Goal: Task Accomplishment & Management: Manage account settings

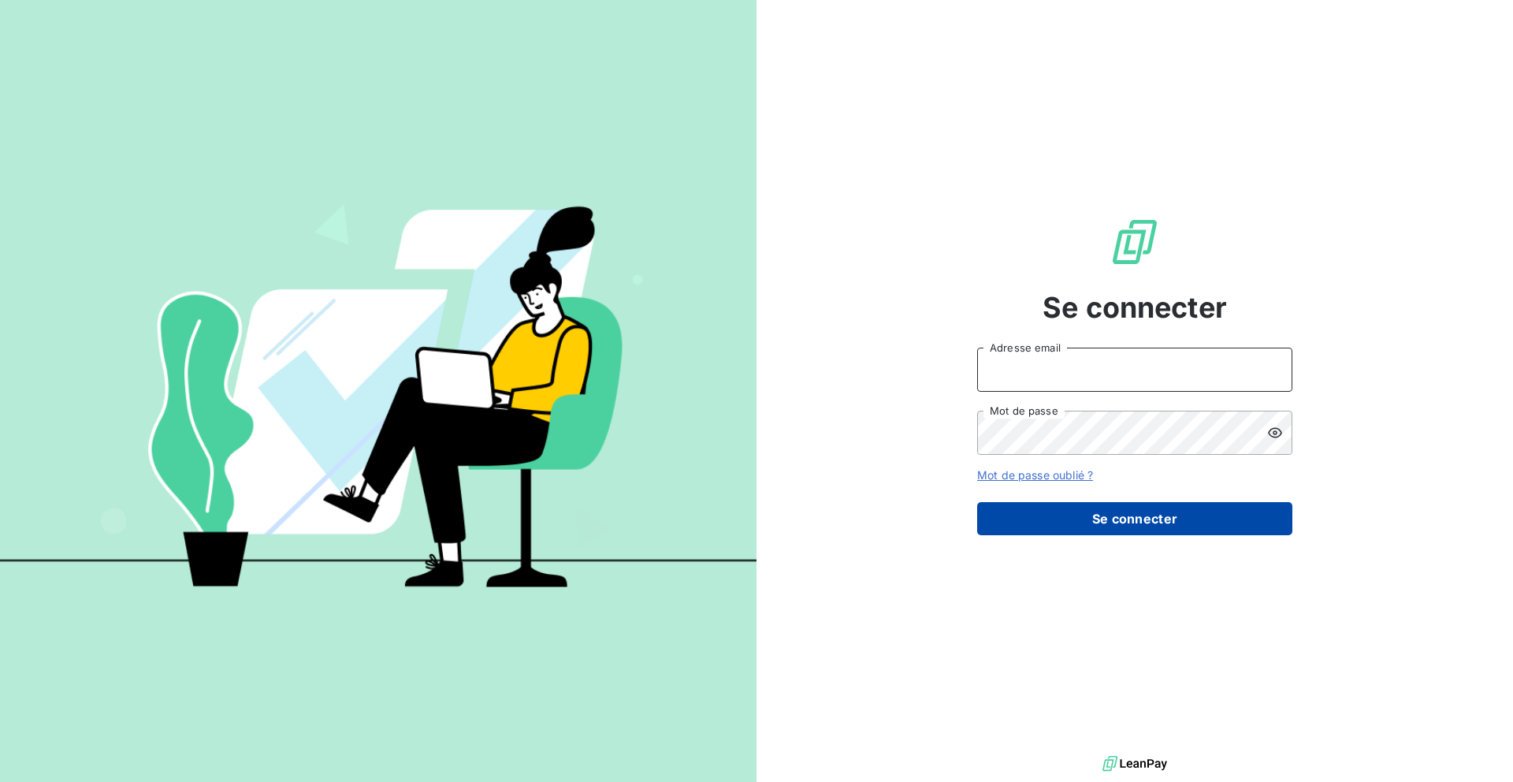
type input "[EMAIL_ADDRESS][PERSON_NAME][DOMAIN_NAME]"
click at [1063, 508] on button "Se connecter" at bounding box center [1134, 518] width 315 height 33
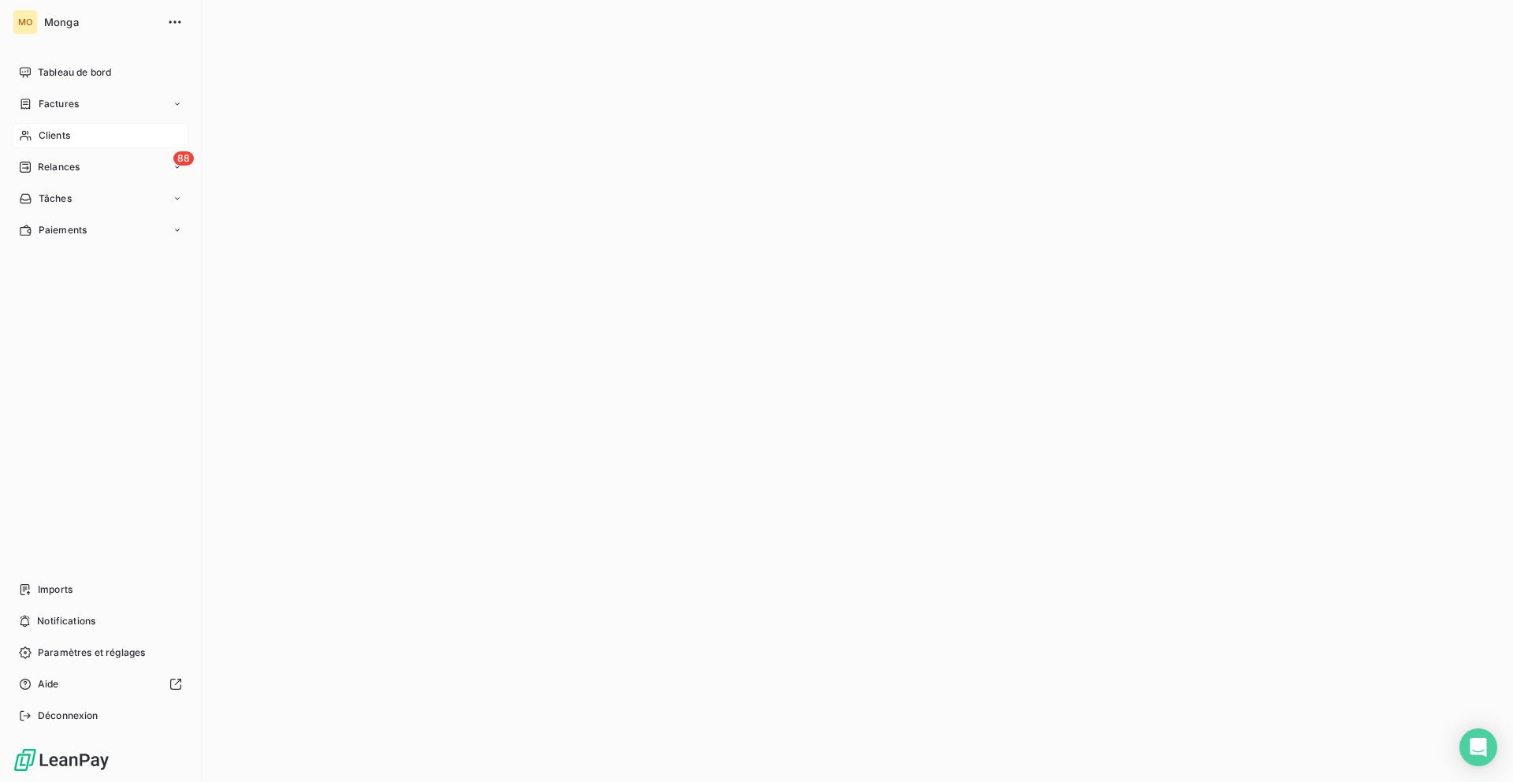
click at [128, 133] on div "Clients" at bounding box center [101, 135] width 176 height 25
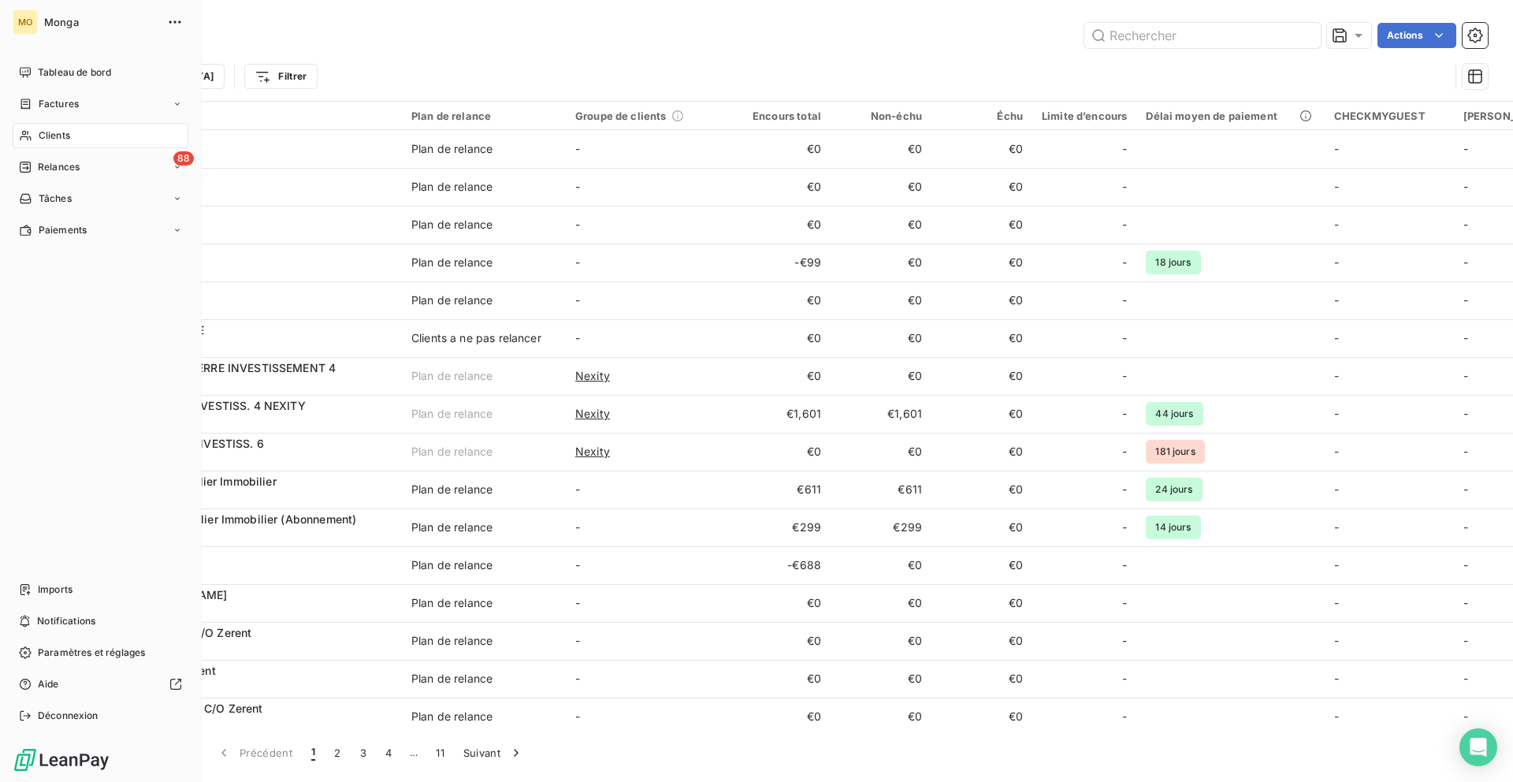
click at [113, 143] on div "Clients" at bounding box center [101, 135] width 176 height 25
click at [115, 77] on div "Tableau de bord" at bounding box center [101, 72] width 176 height 25
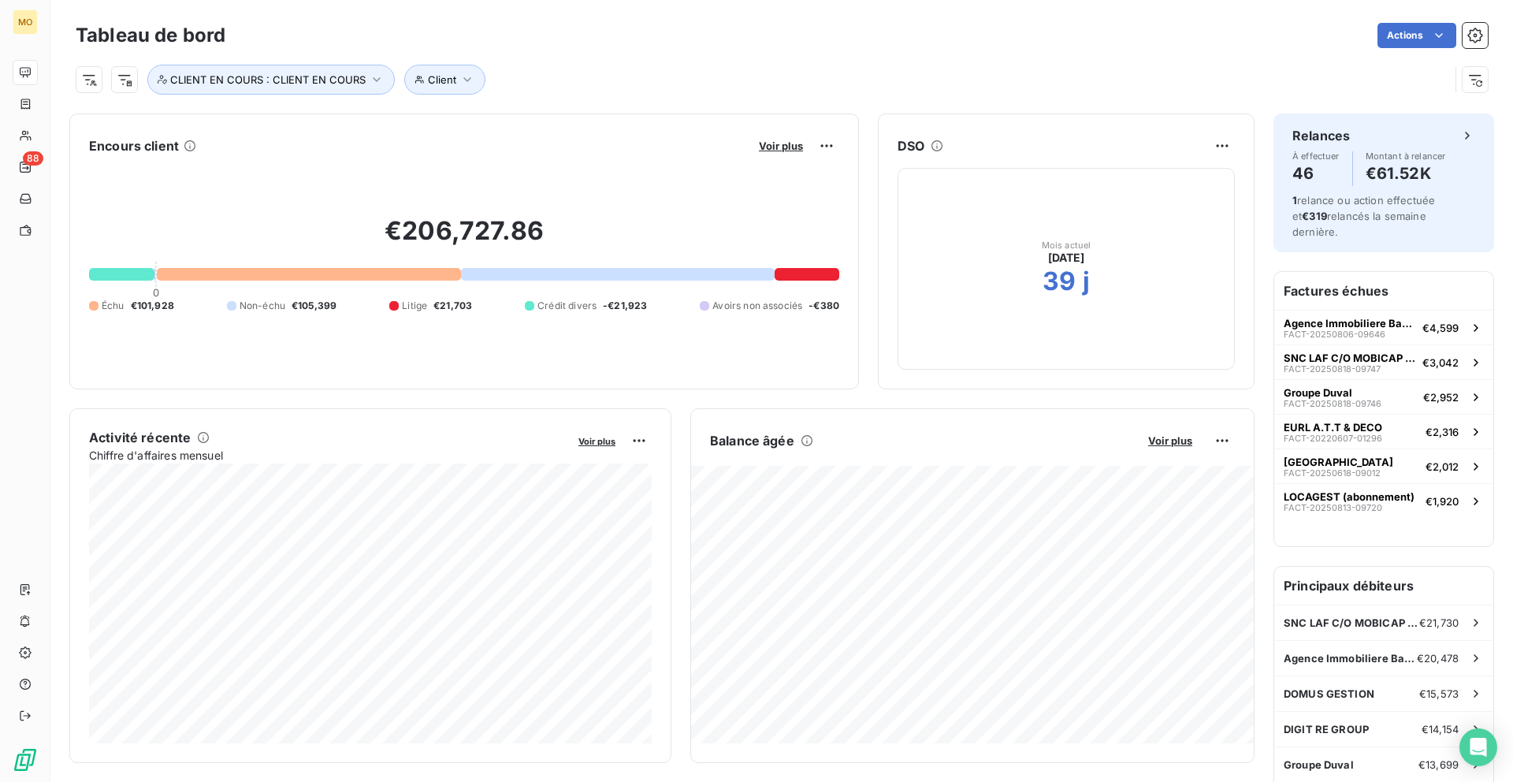
click at [766, 152] on button "Voir plus" at bounding box center [781, 146] width 54 height 14
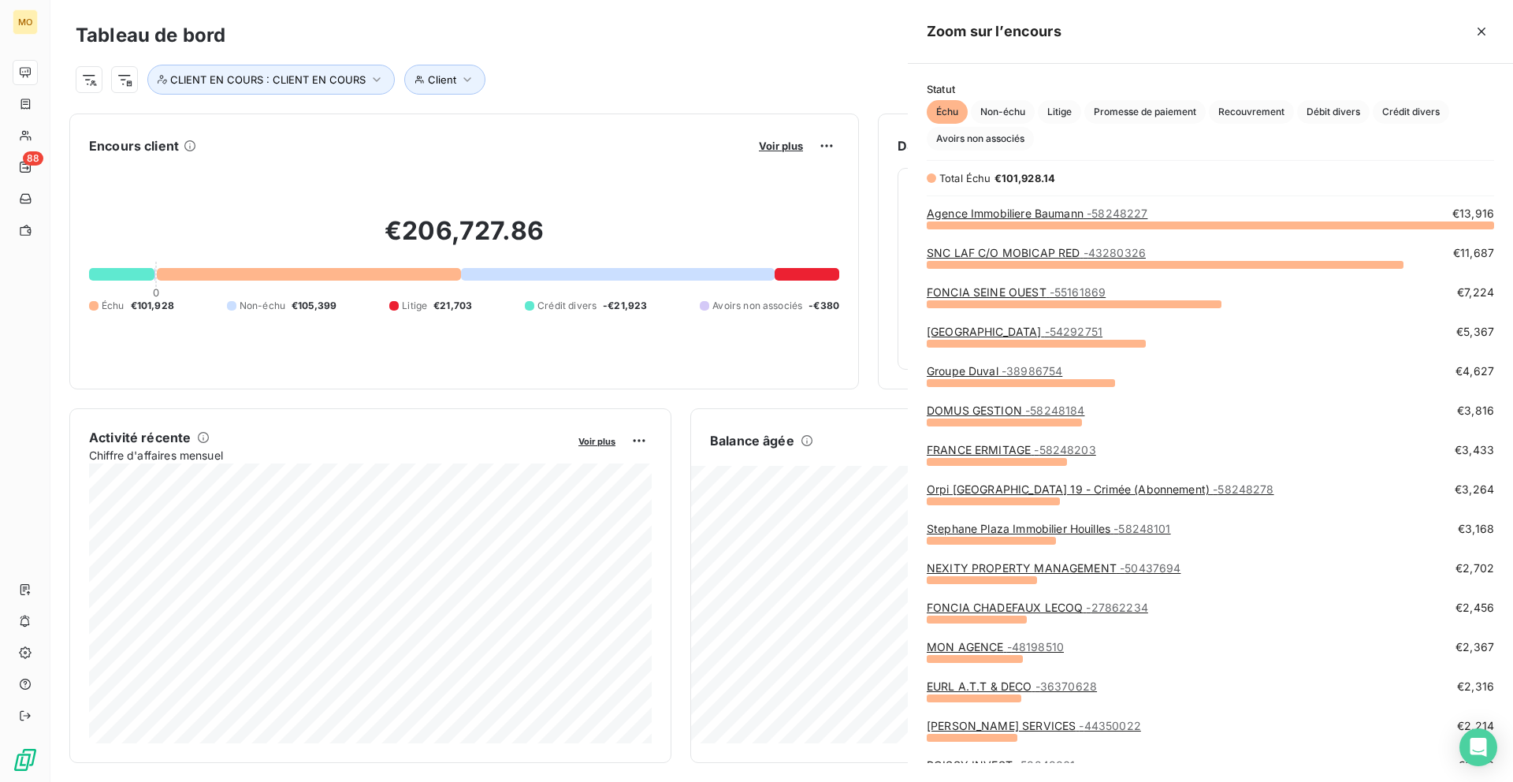
click at [766, 142] on div at bounding box center [756, 391] width 1513 height 782
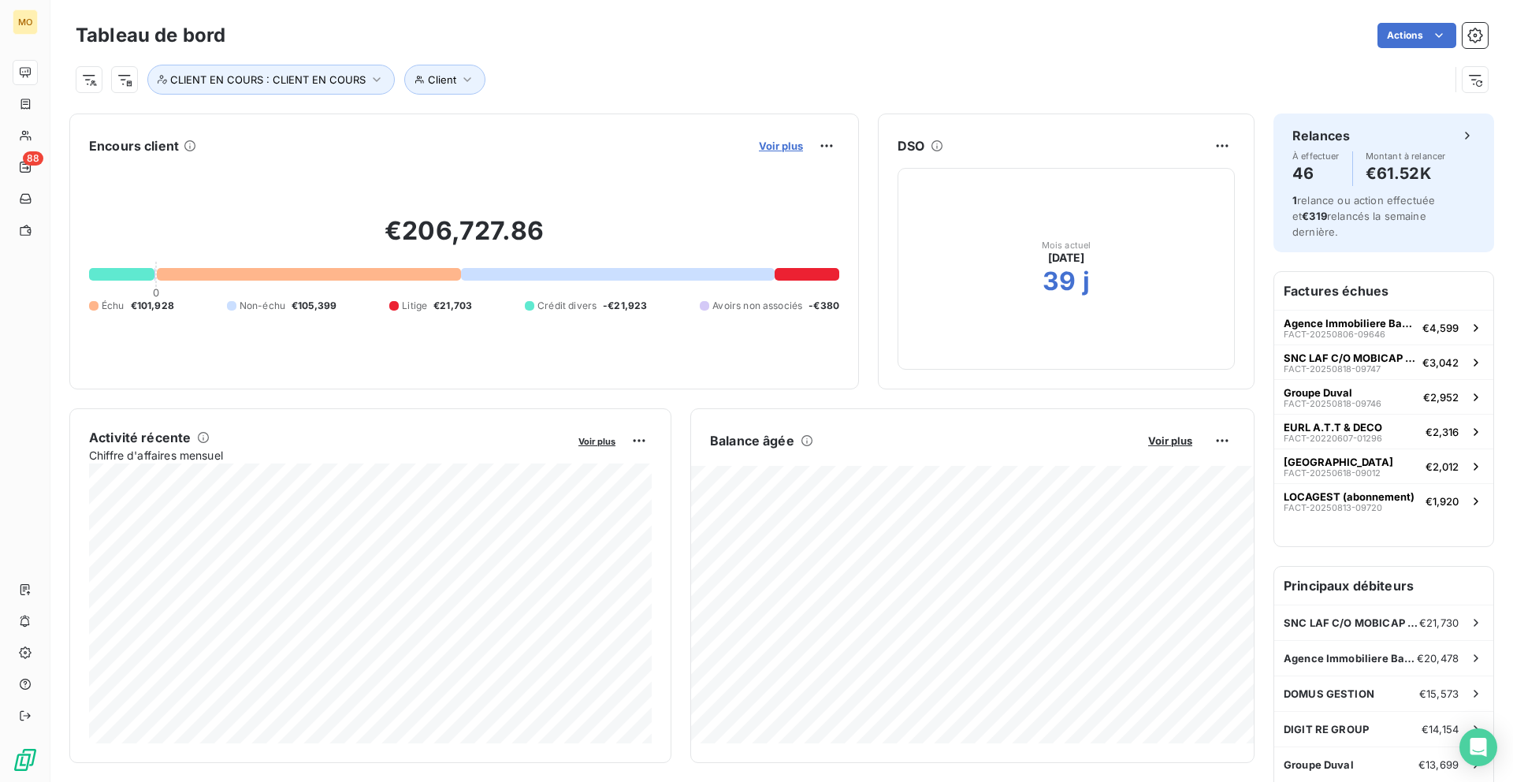
click at [767, 151] on span "Voir plus" at bounding box center [781, 146] width 44 height 13
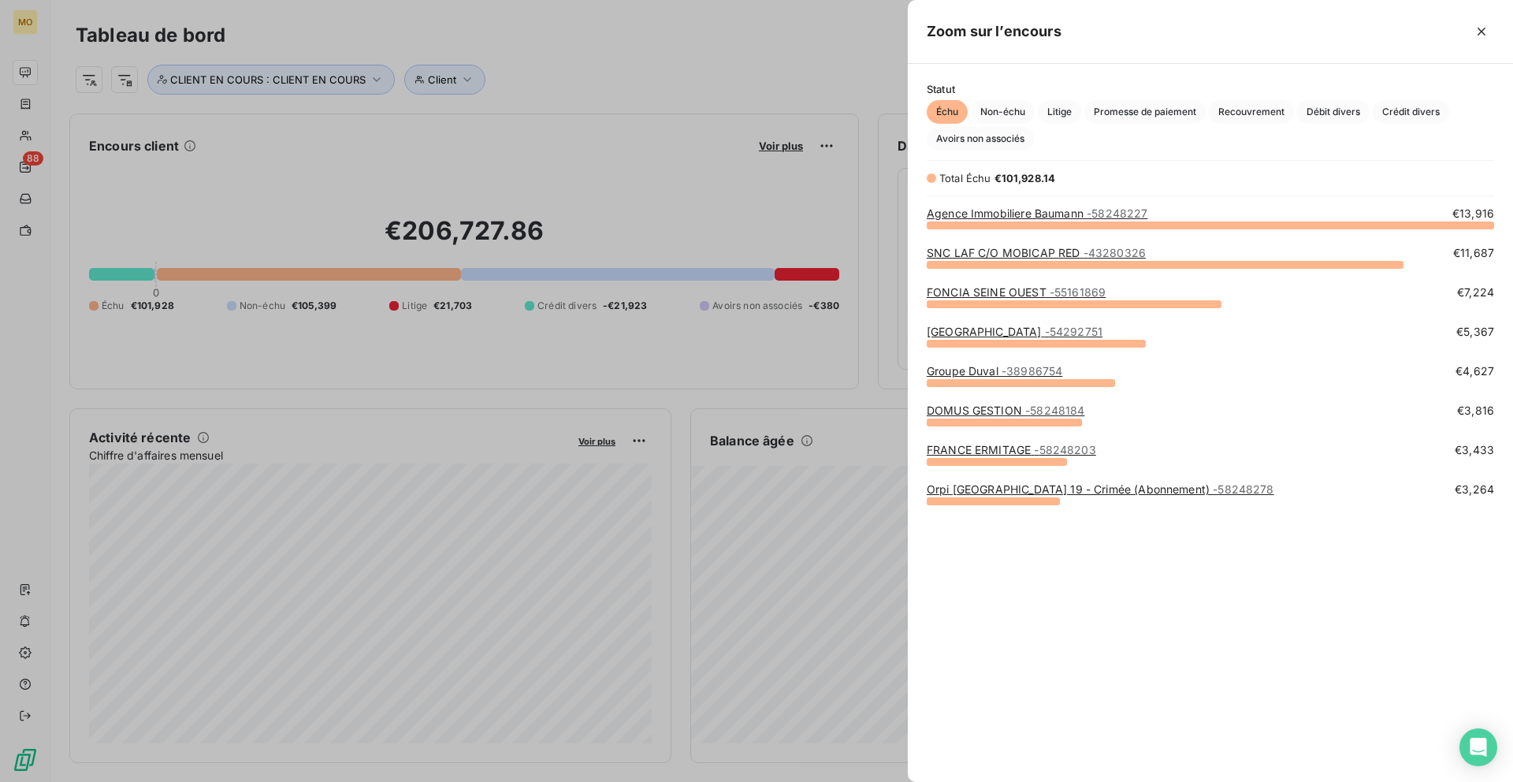
scroll to position [782, 605]
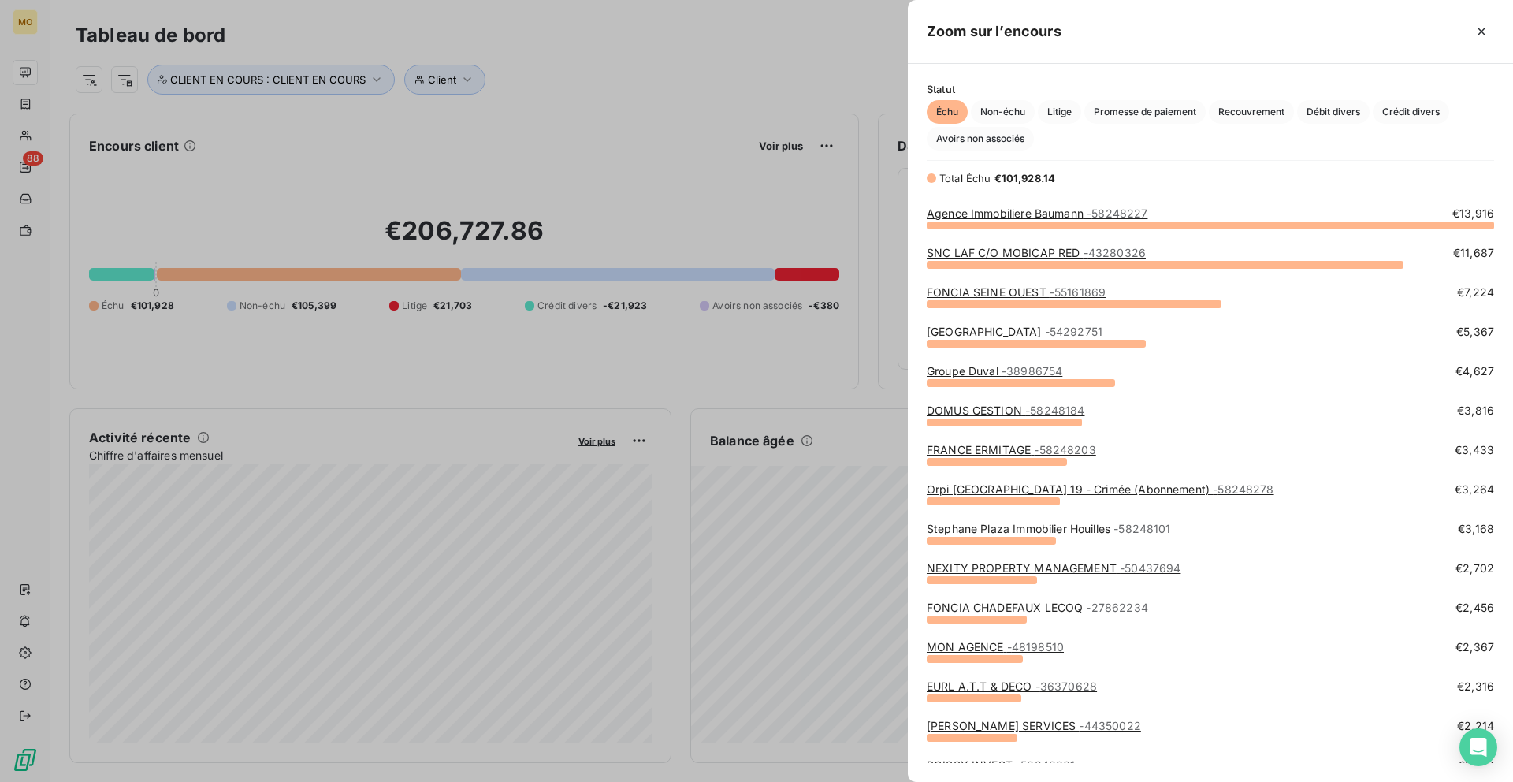
click at [40, 98] on div at bounding box center [756, 391] width 1513 height 782
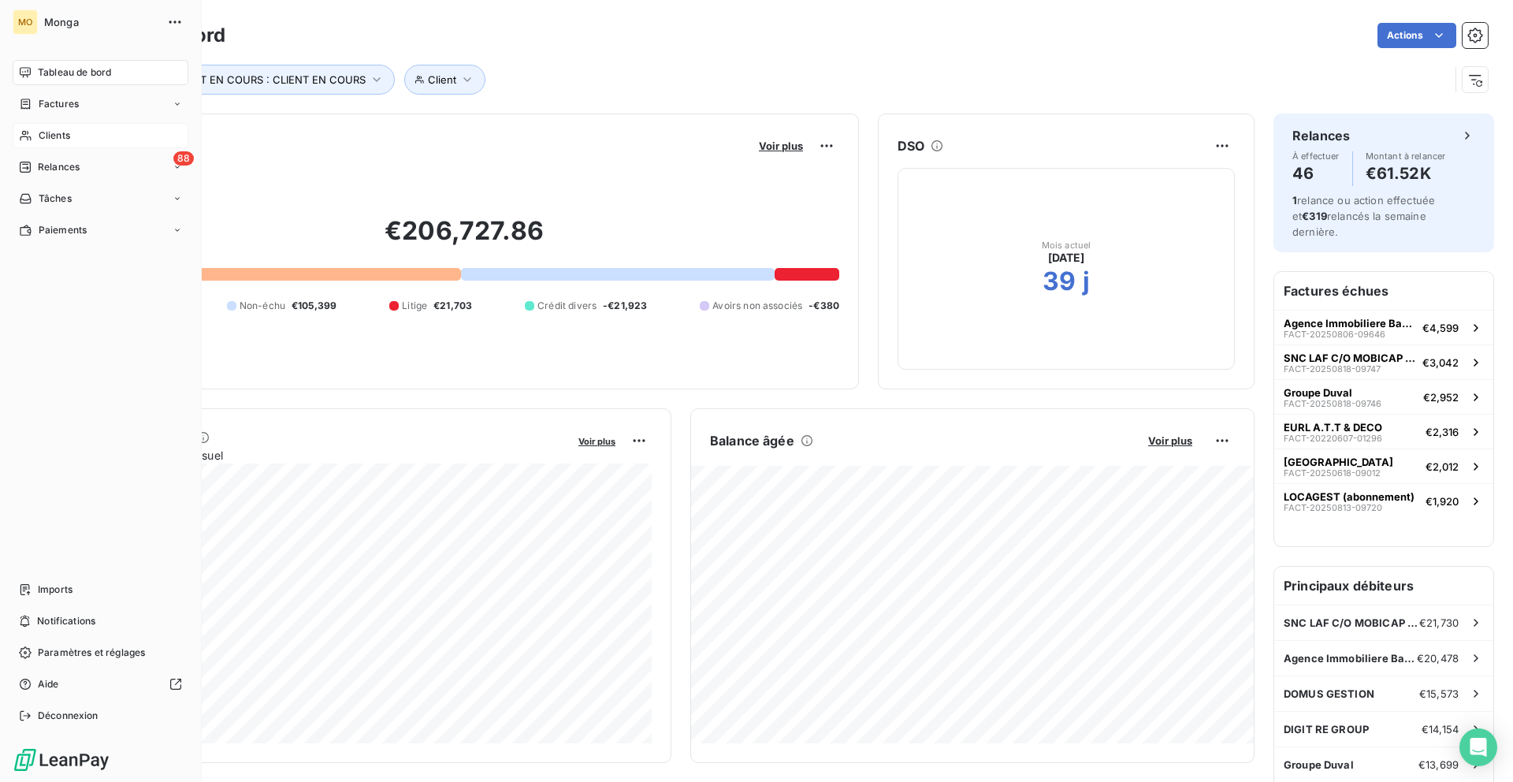
click at [31, 136] on icon at bounding box center [25, 135] width 13 height 13
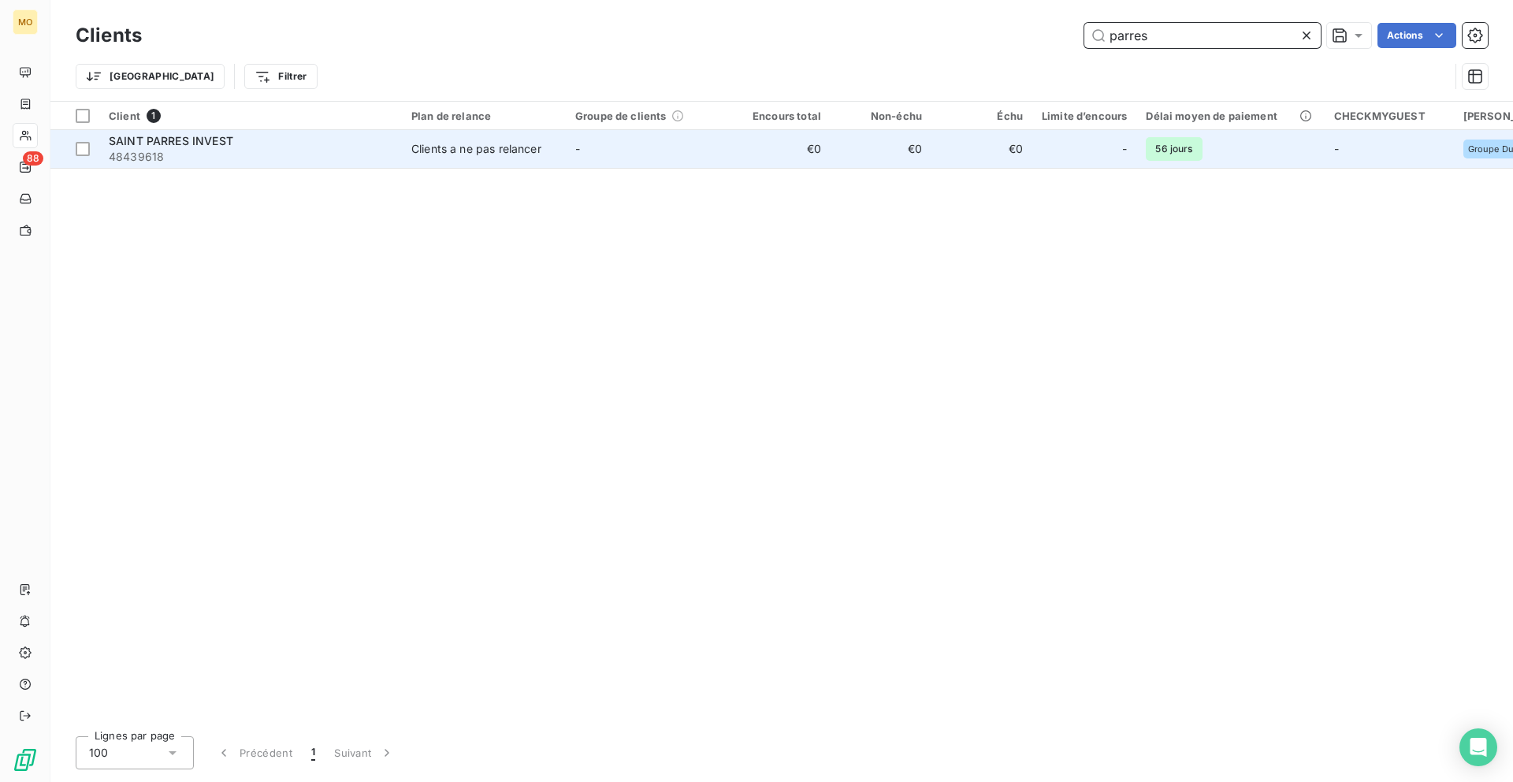
type input "parres"
click at [633, 159] on td "-" at bounding box center [648, 149] width 164 height 38
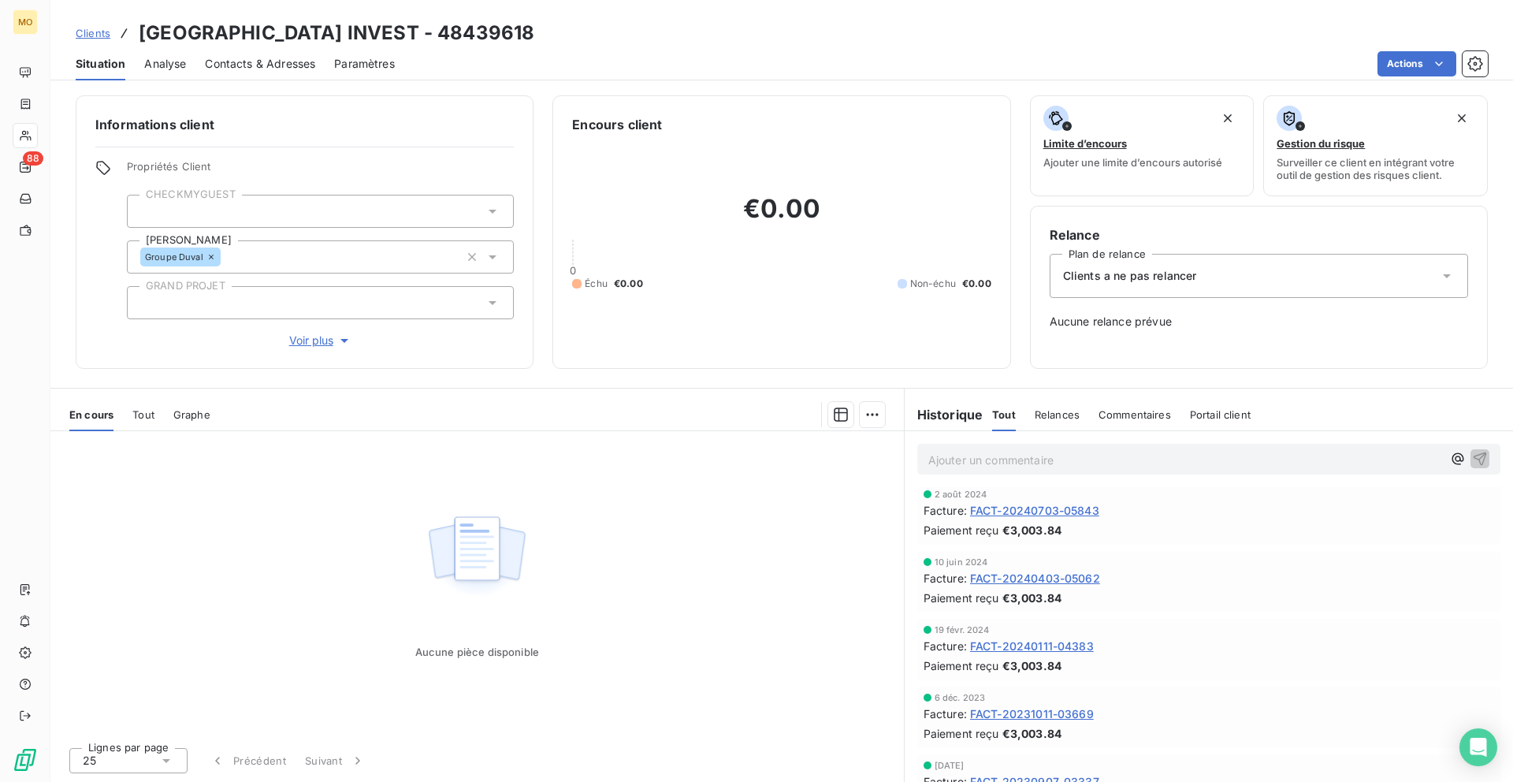
scroll to position [383, 0]
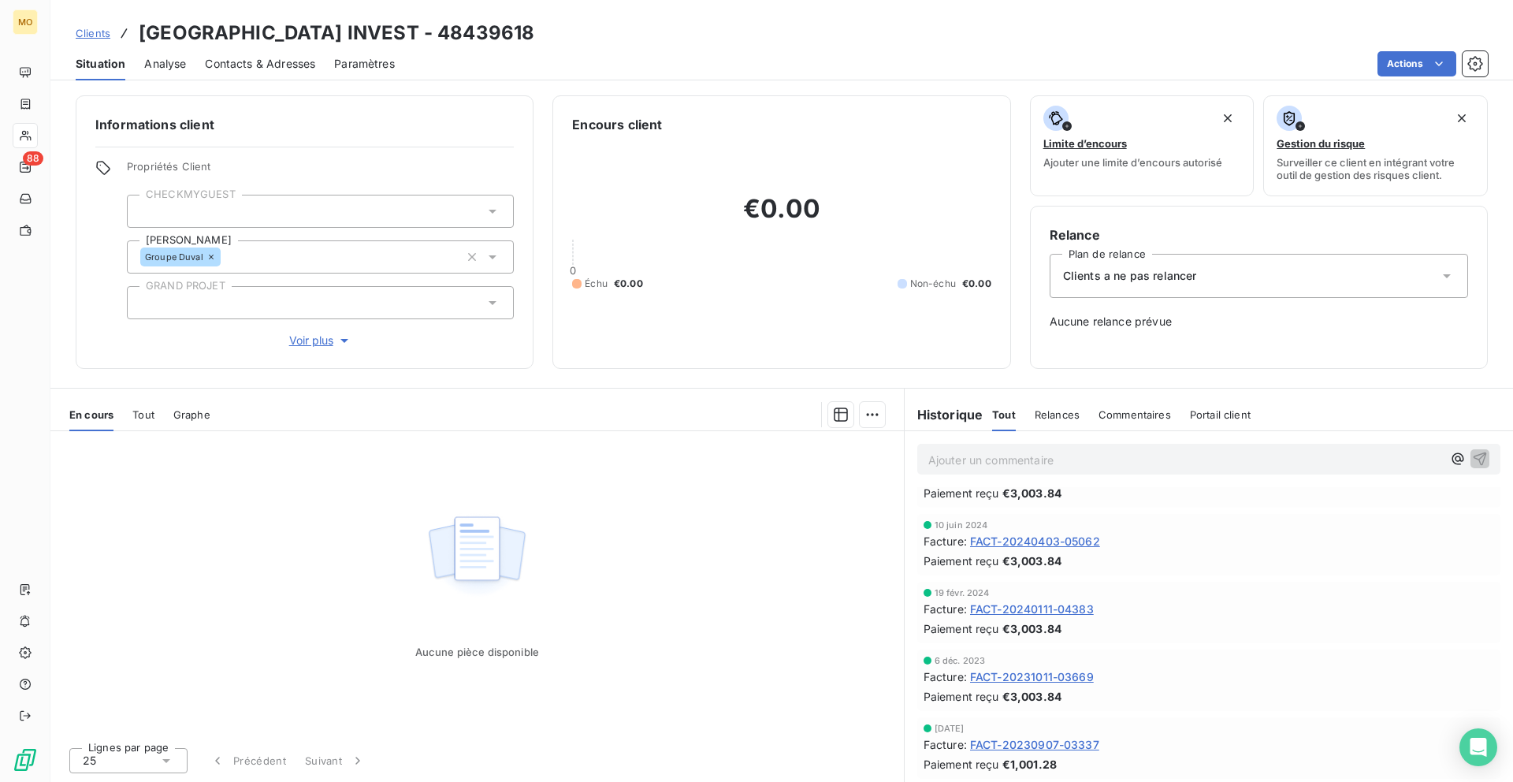
click at [88, 35] on span "Clients" at bounding box center [93, 33] width 35 height 13
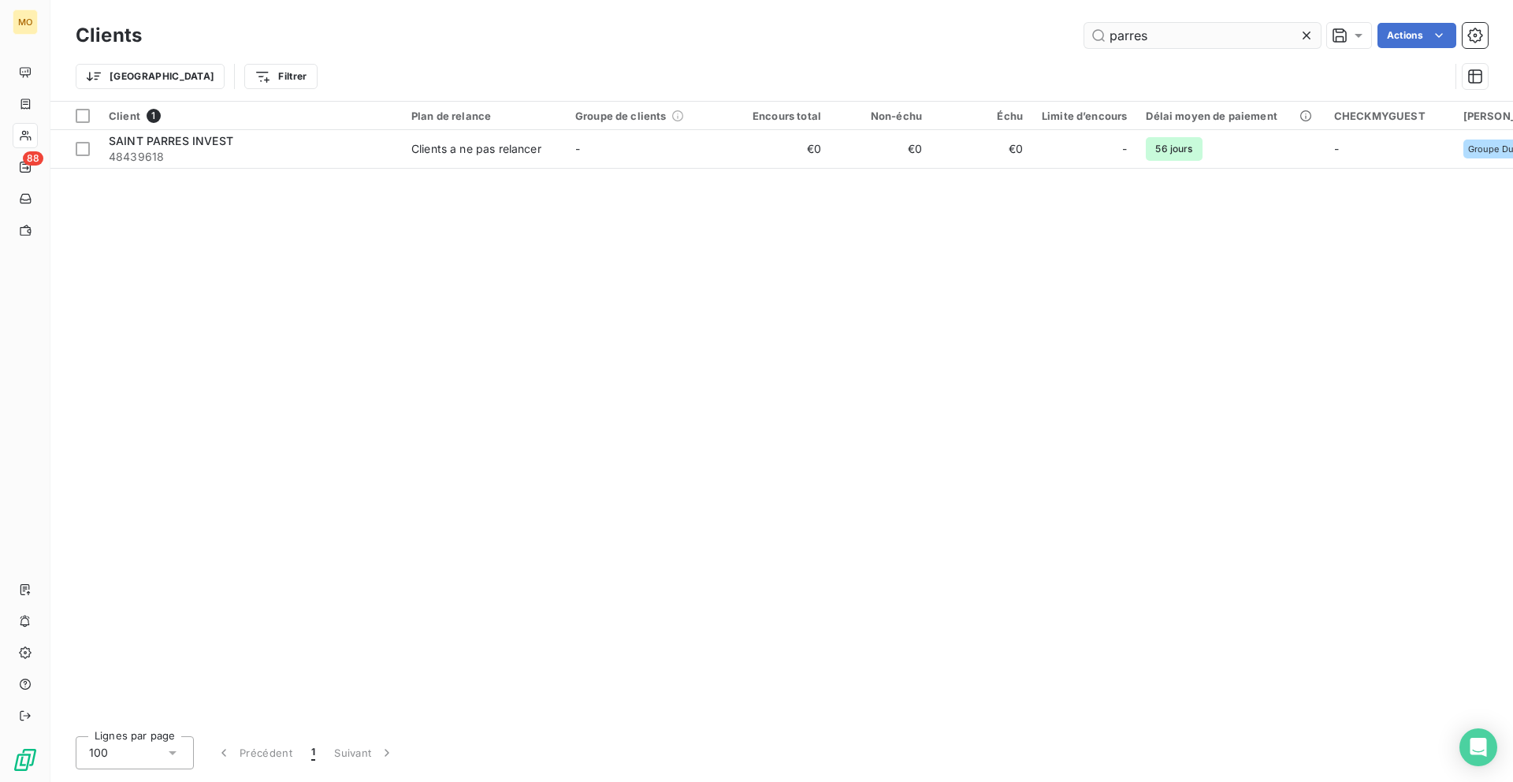
click at [1126, 31] on input "parres" at bounding box center [1203, 35] width 236 height 25
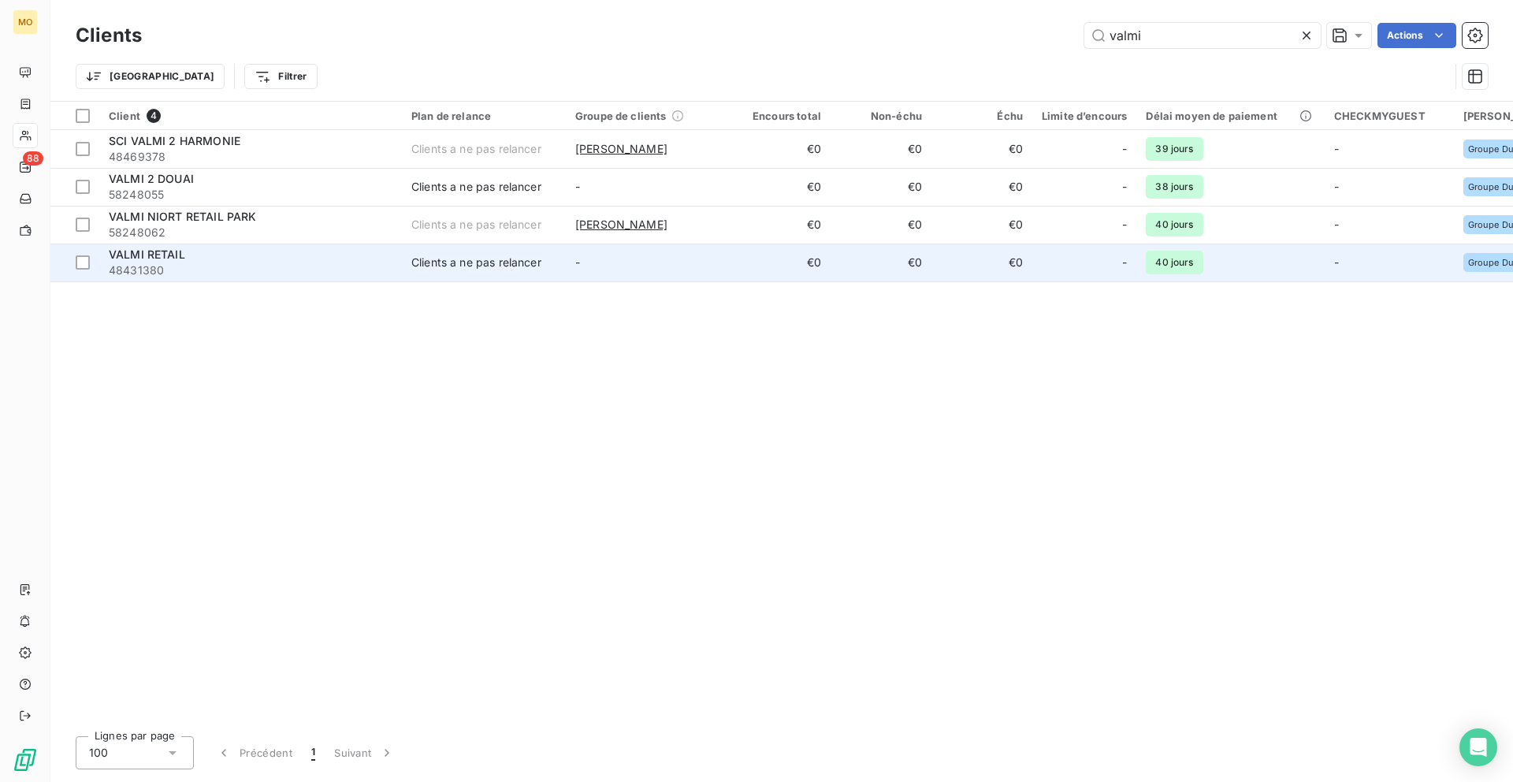
type input "valmi"
click at [368, 262] on span "48431380" at bounding box center [251, 270] width 284 height 16
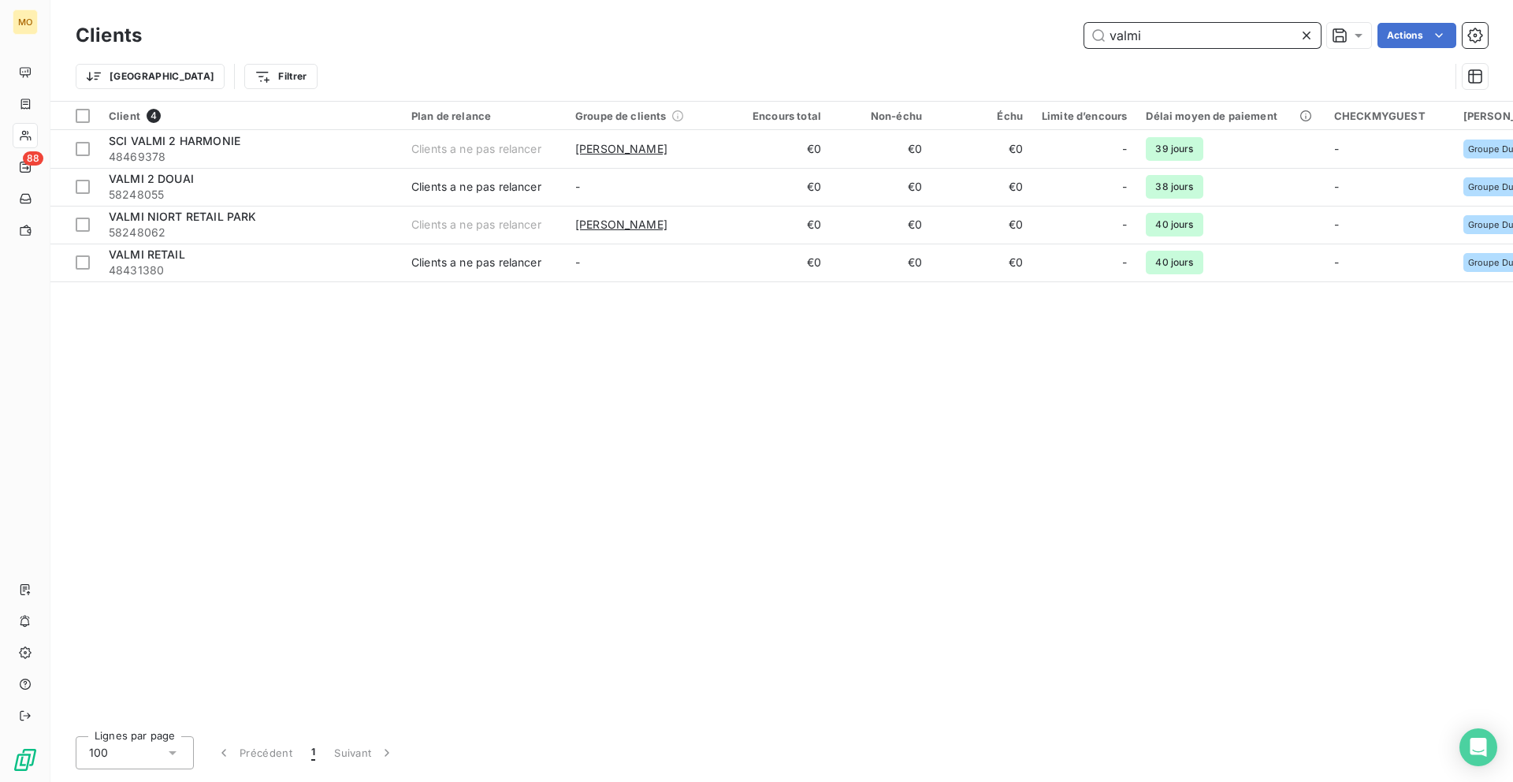
click at [1211, 33] on input "valmi" at bounding box center [1203, 35] width 236 height 25
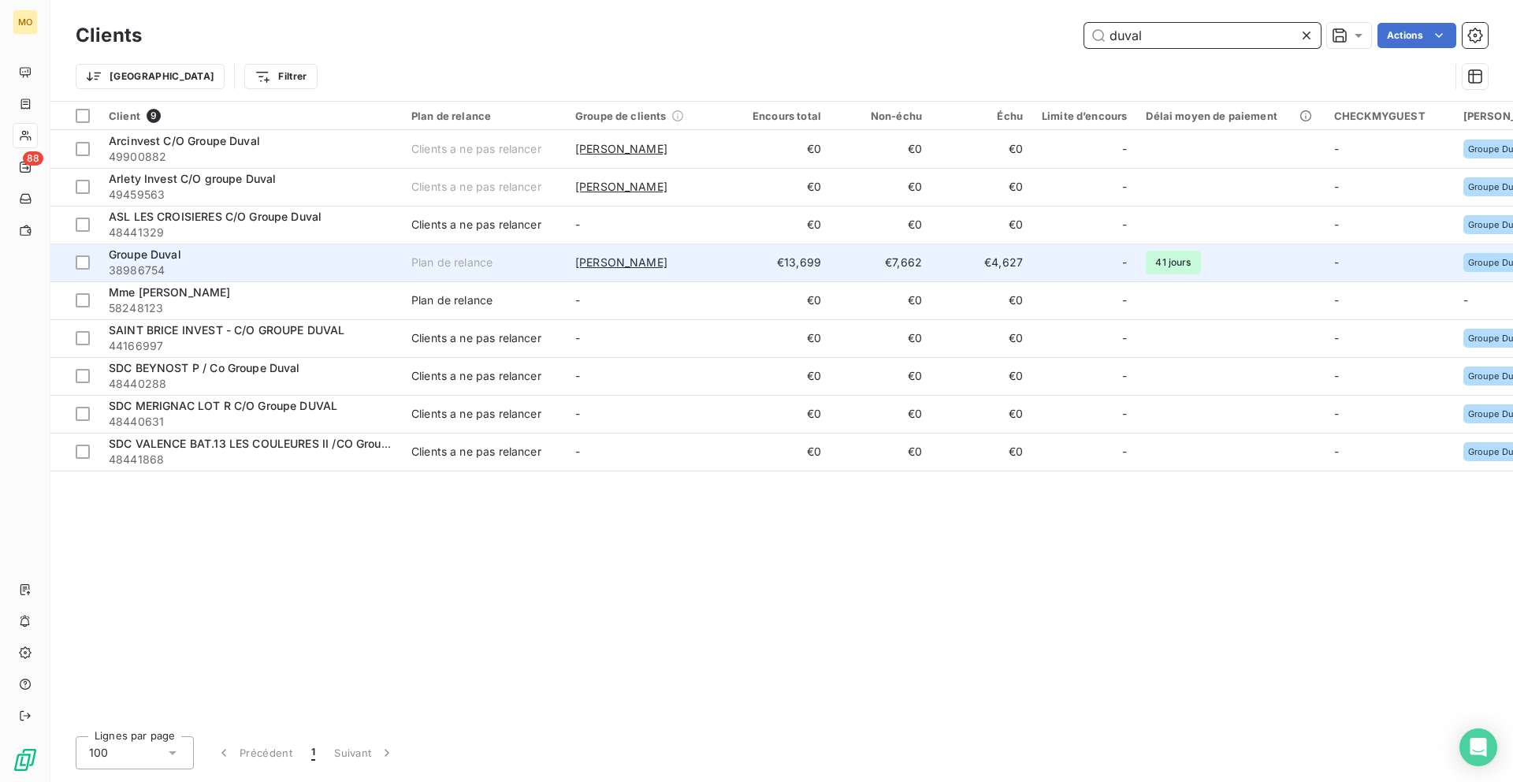
type input "duval"
click at [337, 262] on span "38986754" at bounding box center [251, 270] width 284 height 16
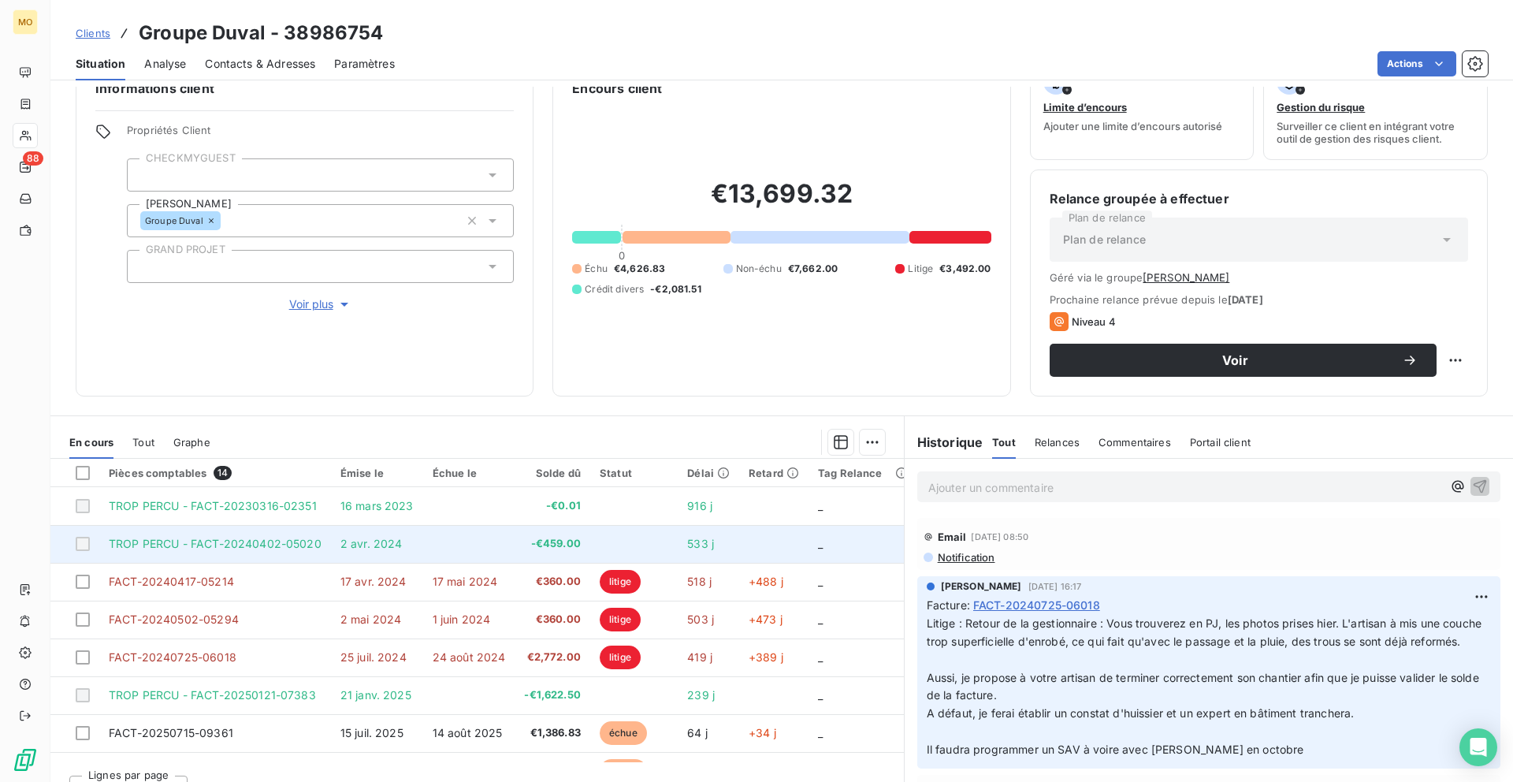
scroll to position [28, 0]
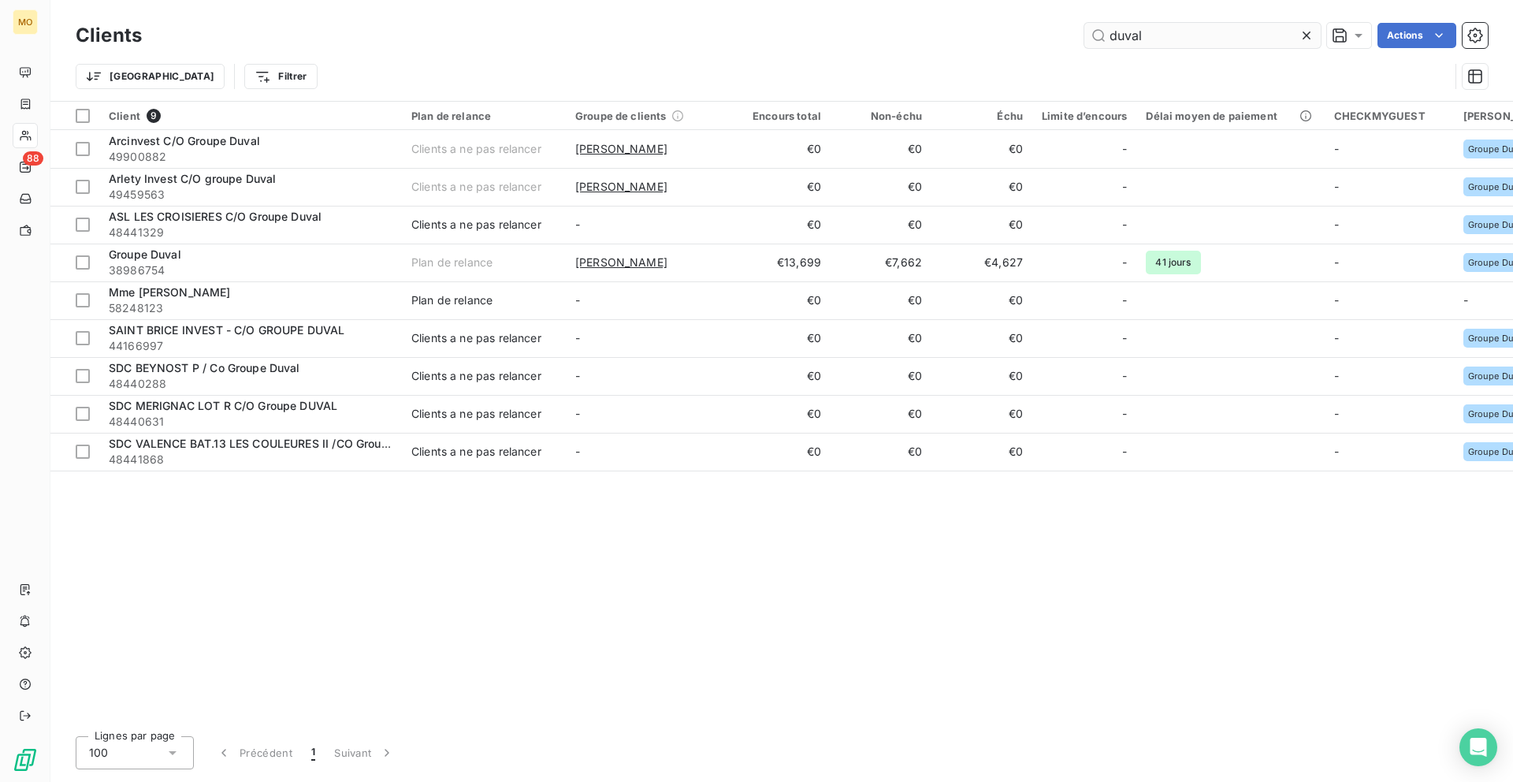
click at [1148, 37] on input "duval" at bounding box center [1203, 35] width 236 height 25
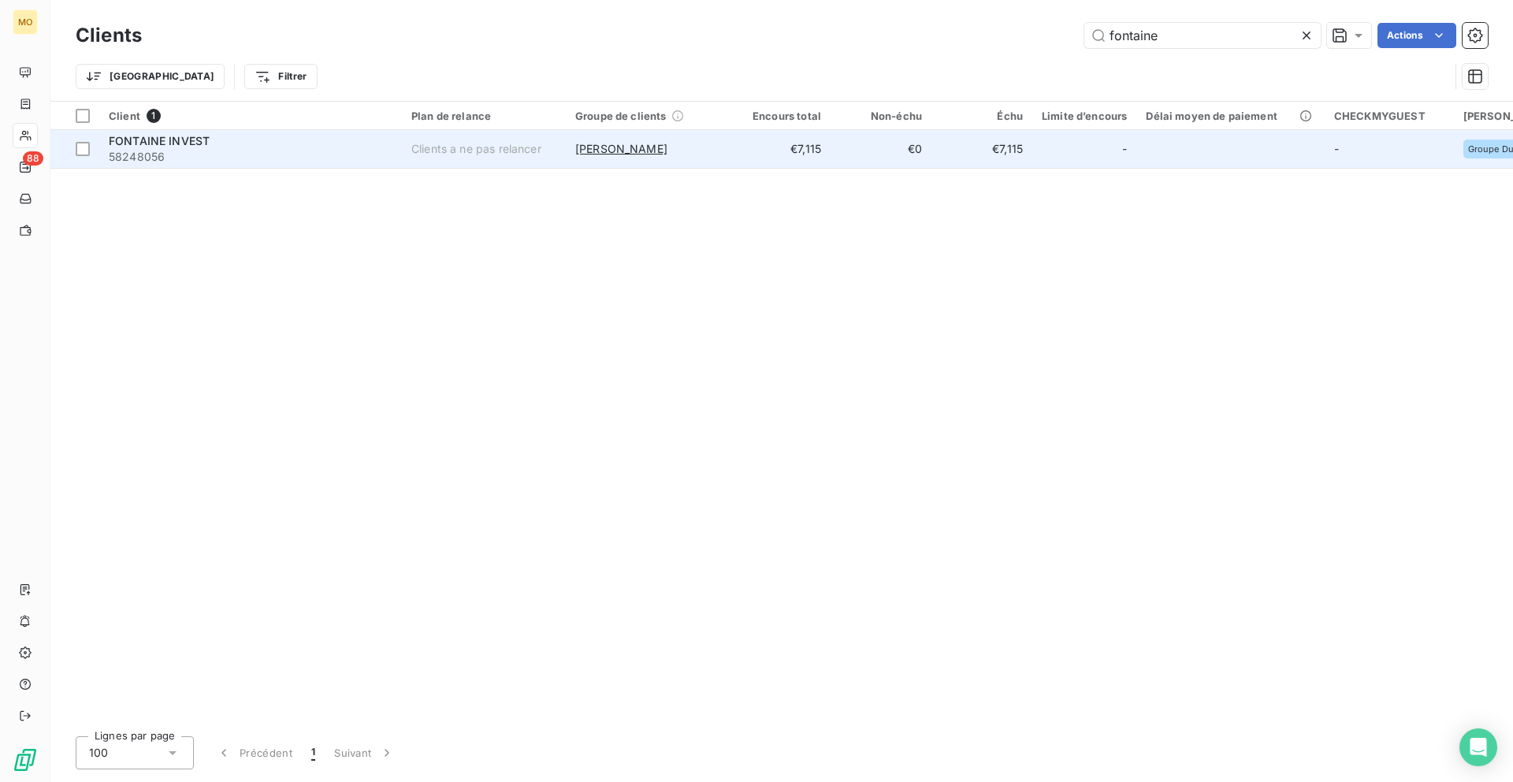
type input "fontaine"
click at [311, 167] on td "[PERSON_NAME] INVEST 58248056" at bounding box center [250, 149] width 303 height 38
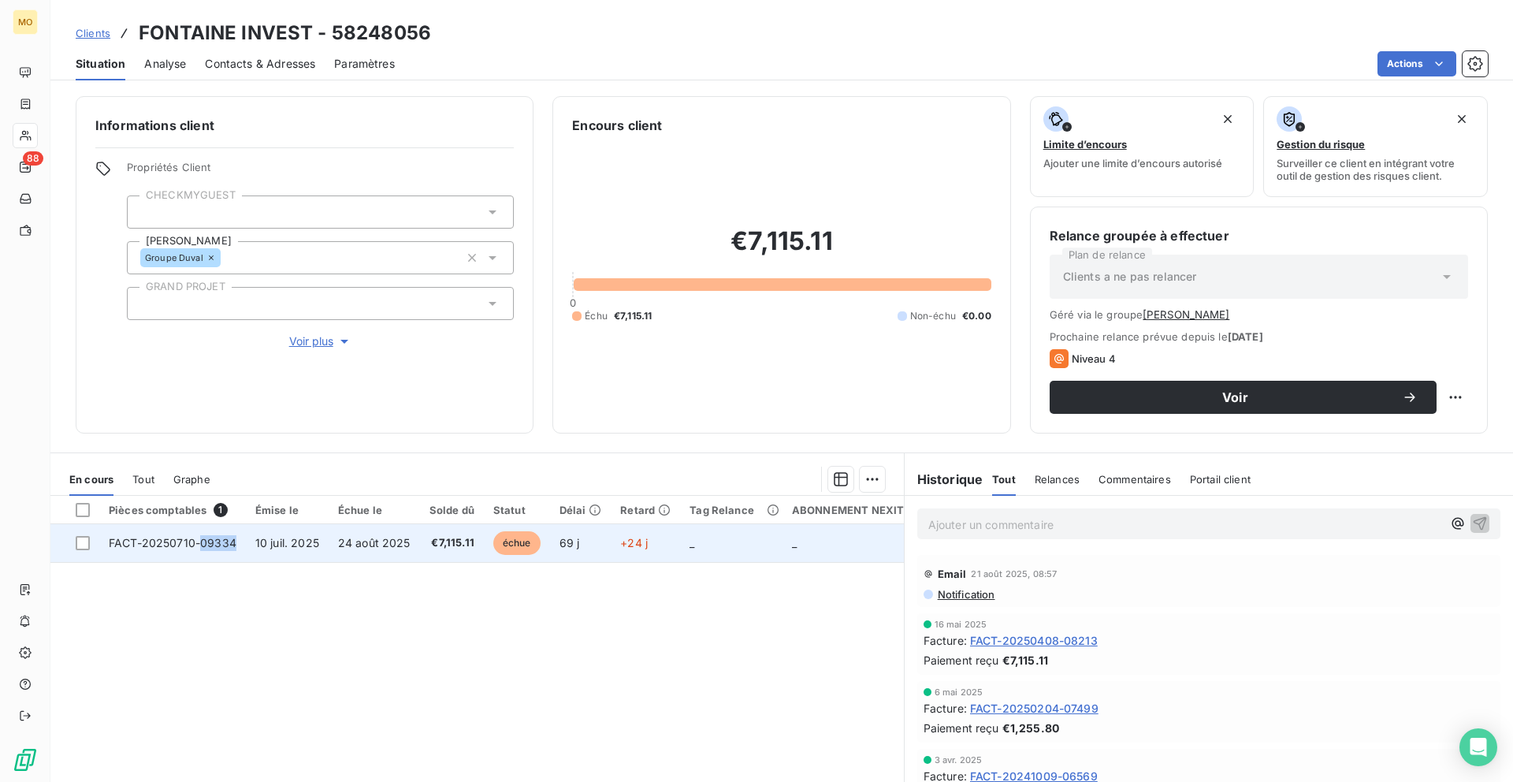
copy span "09334"
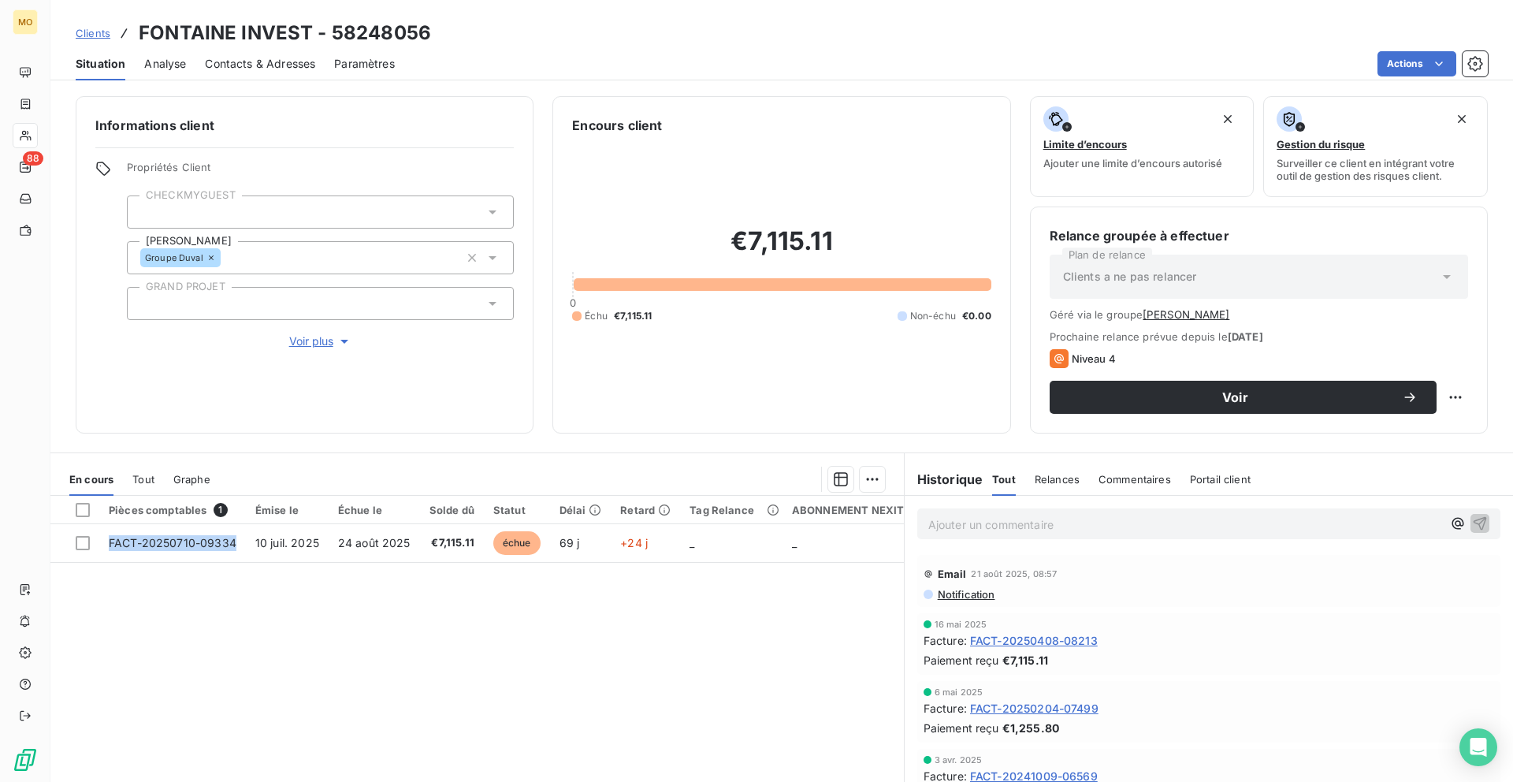
drag, startPoint x: 246, startPoint y: 542, endPoint x: 188, endPoint y: 623, distance: 99.5
click at [188, 623] on div "Pièces comptables 1 Émise le Échue le Solde dû Statut Délai Retard Tag Relance …" at bounding box center [477, 647] width 854 height 303
click at [97, 34] on span "Clients" at bounding box center [93, 33] width 35 height 13
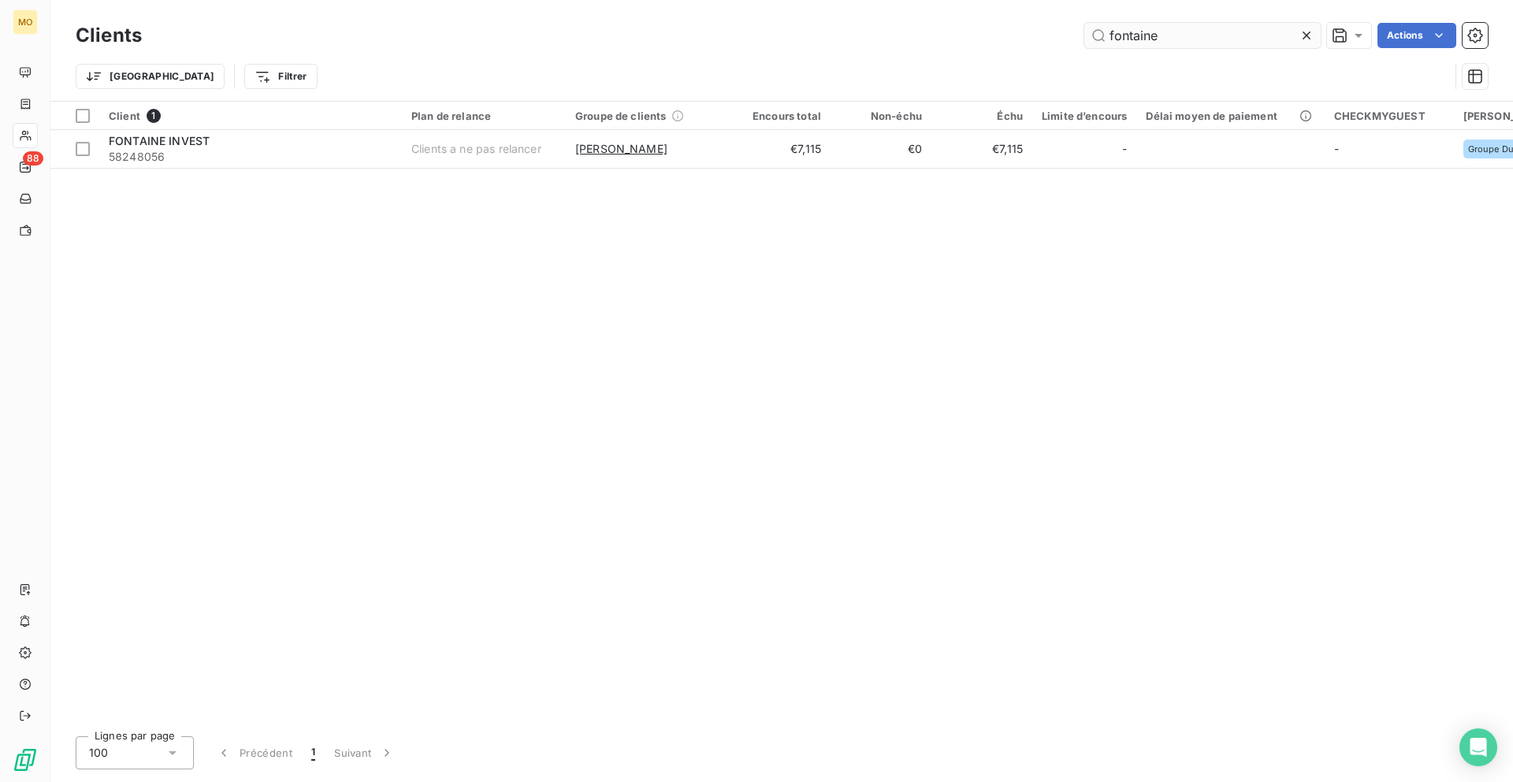
click at [1140, 42] on input "fontaine" at bounding box center [1203, 35] width 236 height 25
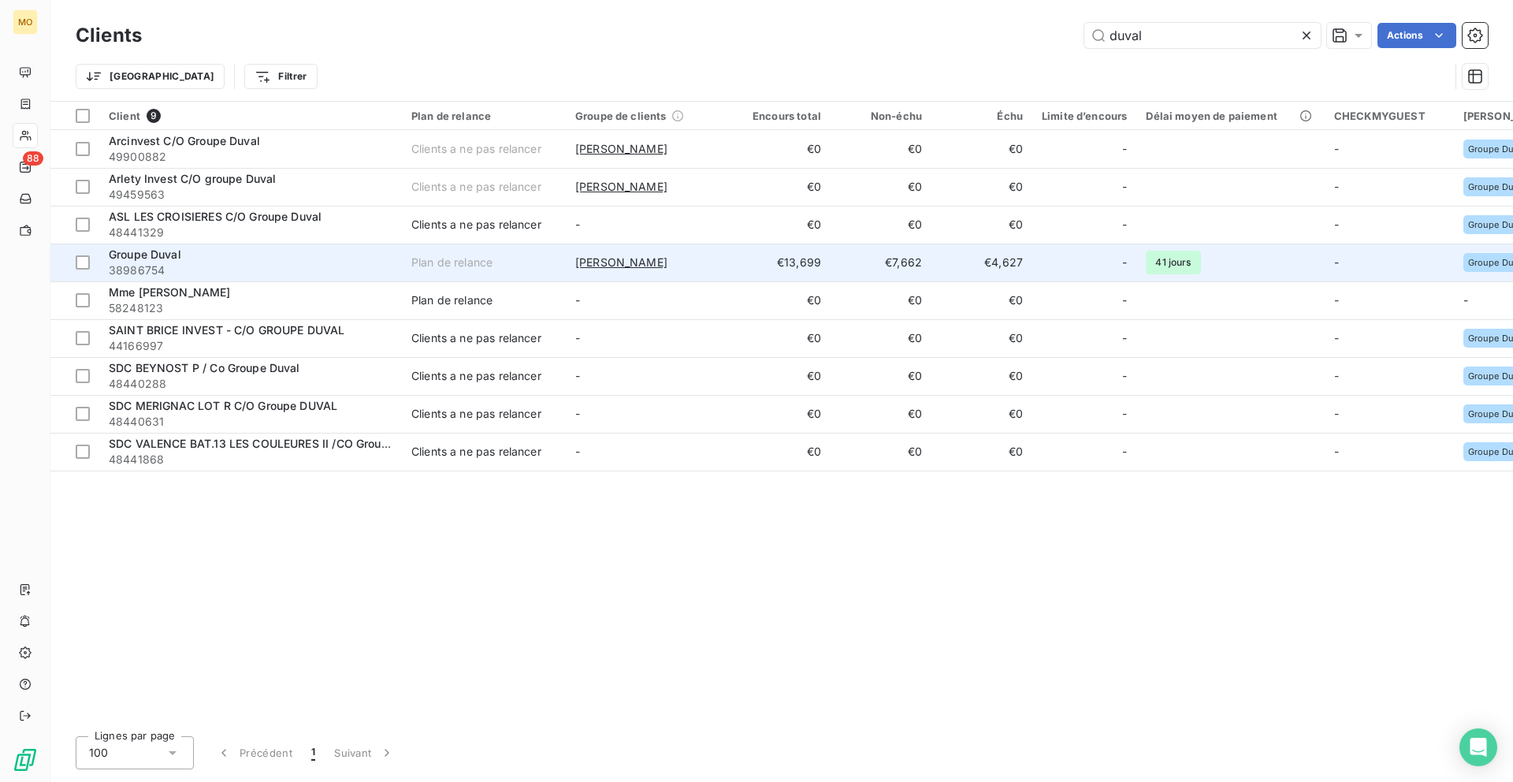
type input "duval"
click at [309, 266] on span "38986754" at bounding box center [251, 270] width 284 height 16
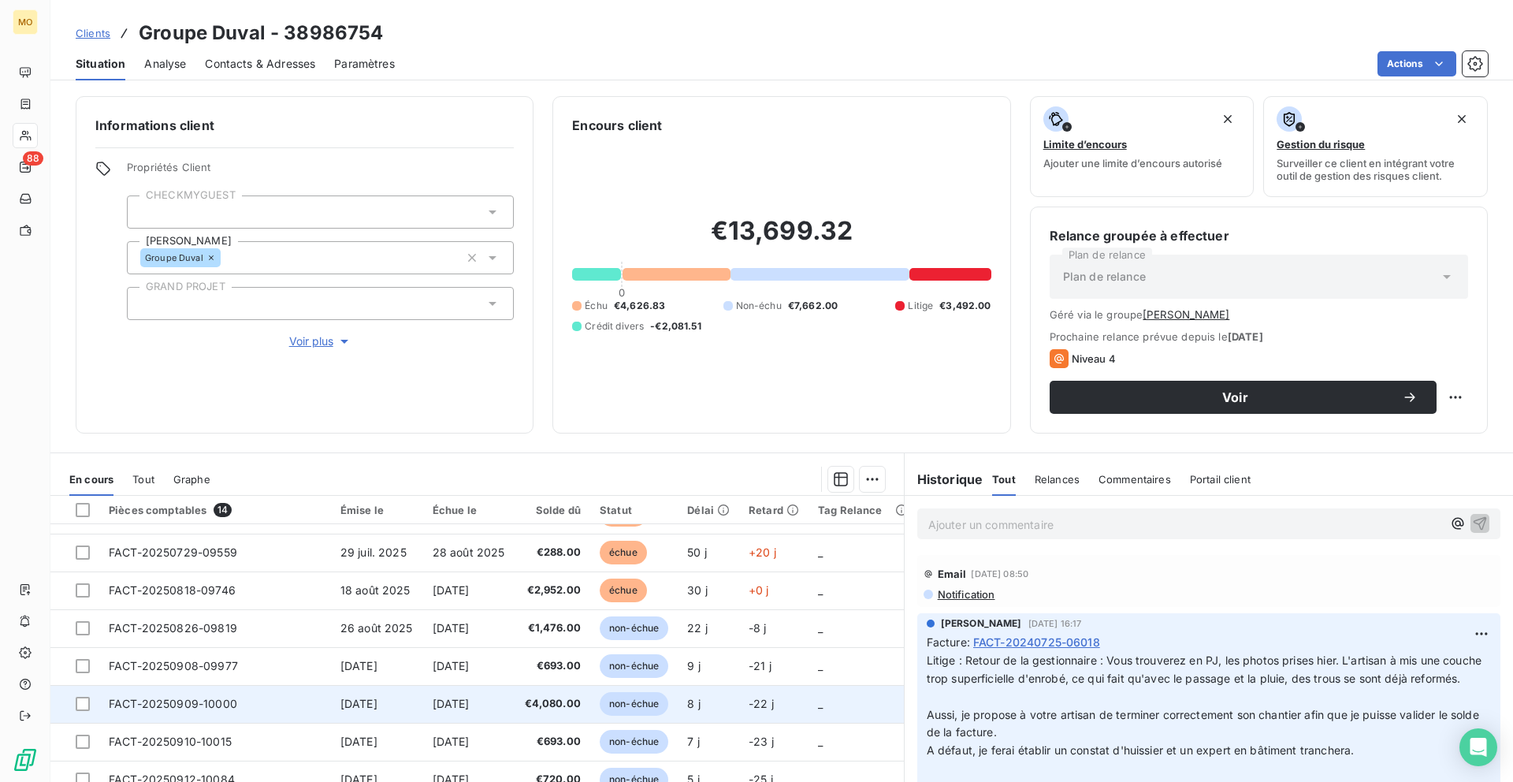
scroll to position [2, 0]
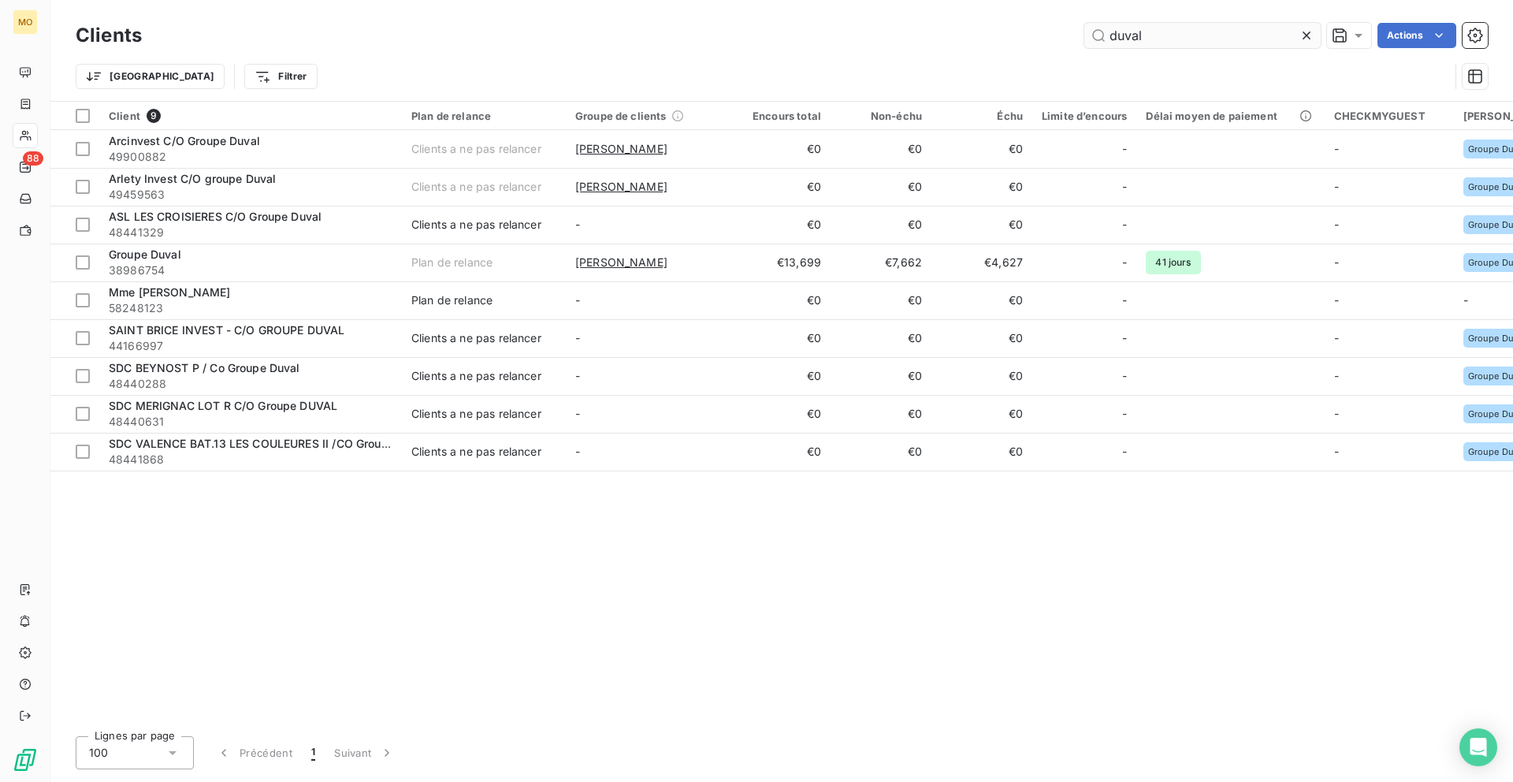
click at [1214, 27] on input "duval" at bounding box center [1203, 35] width 236 height 25
click at [1214, 28] on input "duval" at bounding box center [1203, 35] width 236 height 25
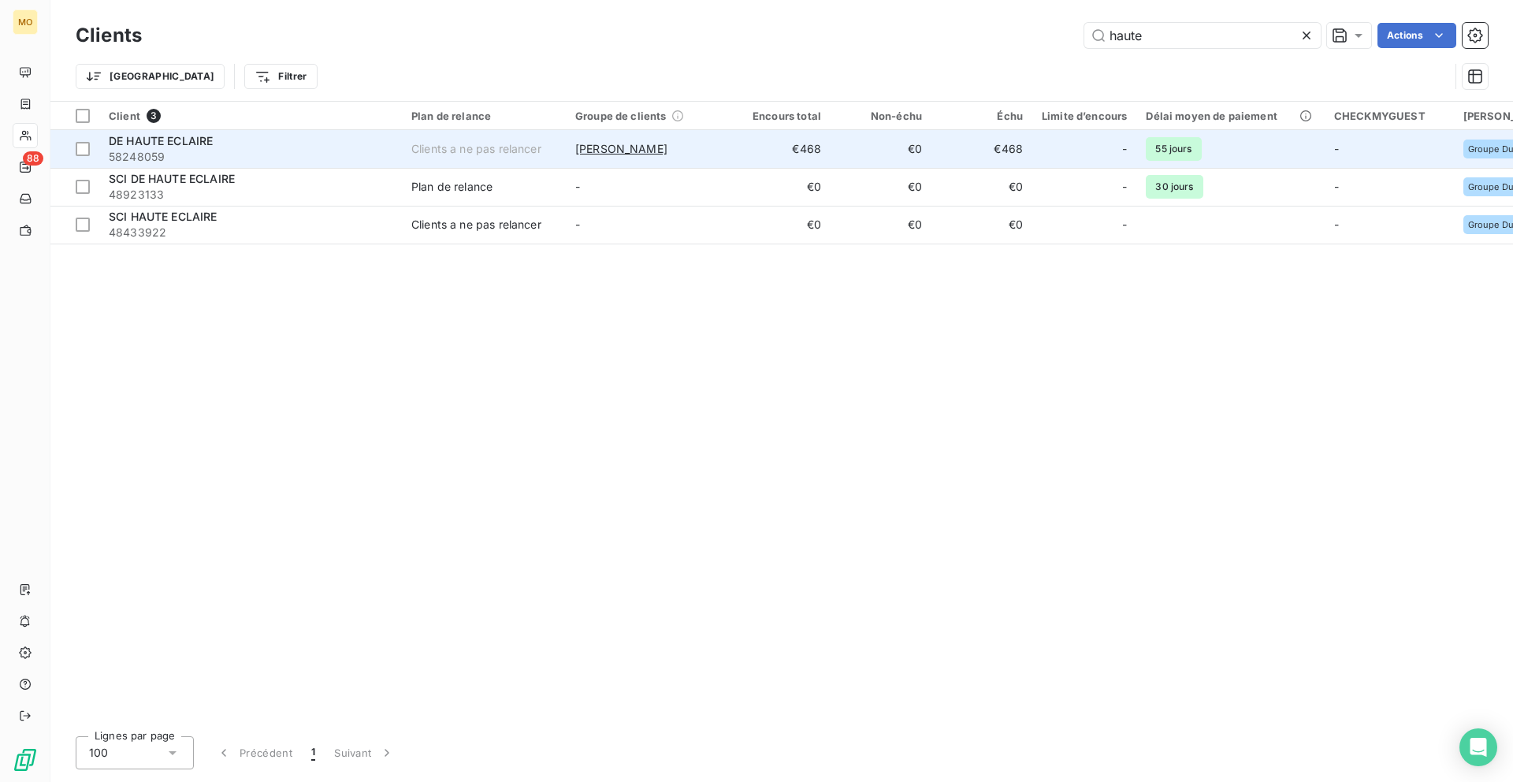
type input "haute"
click at [285, 157] on span "58248059" at bounding box center [251, 157] width 284 height 16
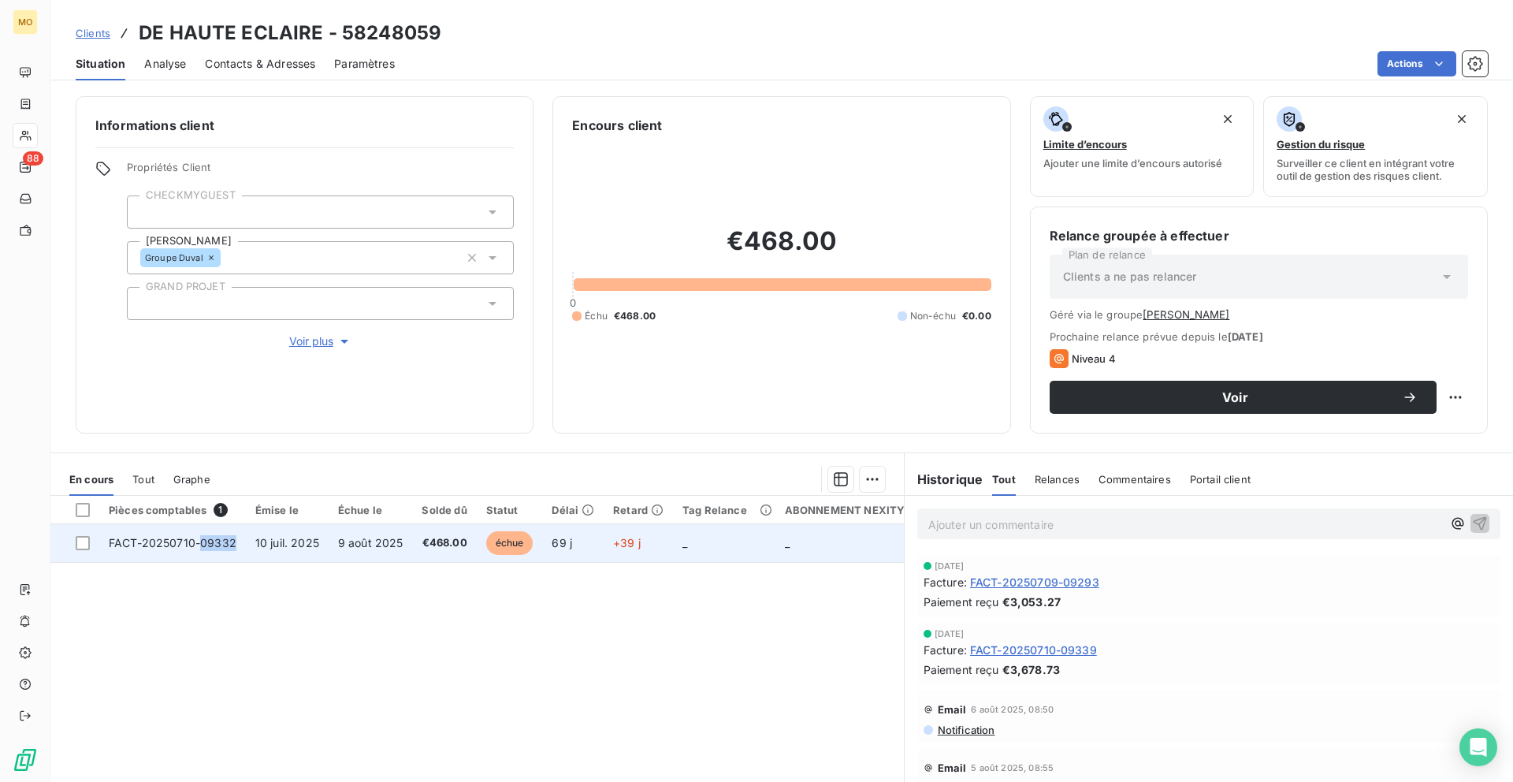
copy span "09332"
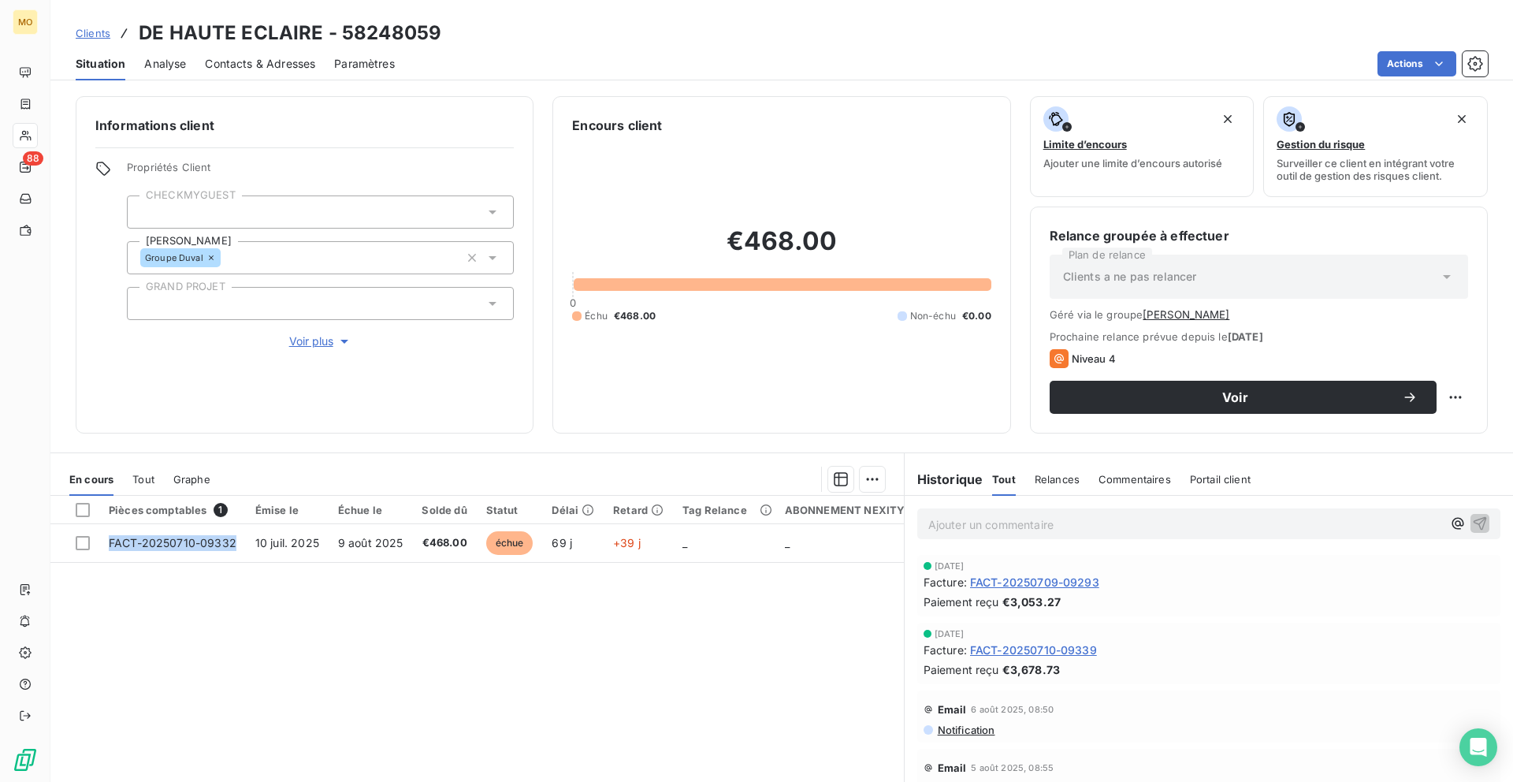
drag, startPoint x: 240, startPoint y: 542, endPoint x: 203, endPoint y: 702, distance: 165.0
click at [202, 692] on div "Pièces comptables 1 Émise le Échue le Solde dû Statut Délai Retard Tag Relance …" at bounding box center [477, 647] width 854 height 303
